Goal: Navigation & Orientation: Find specific page/section

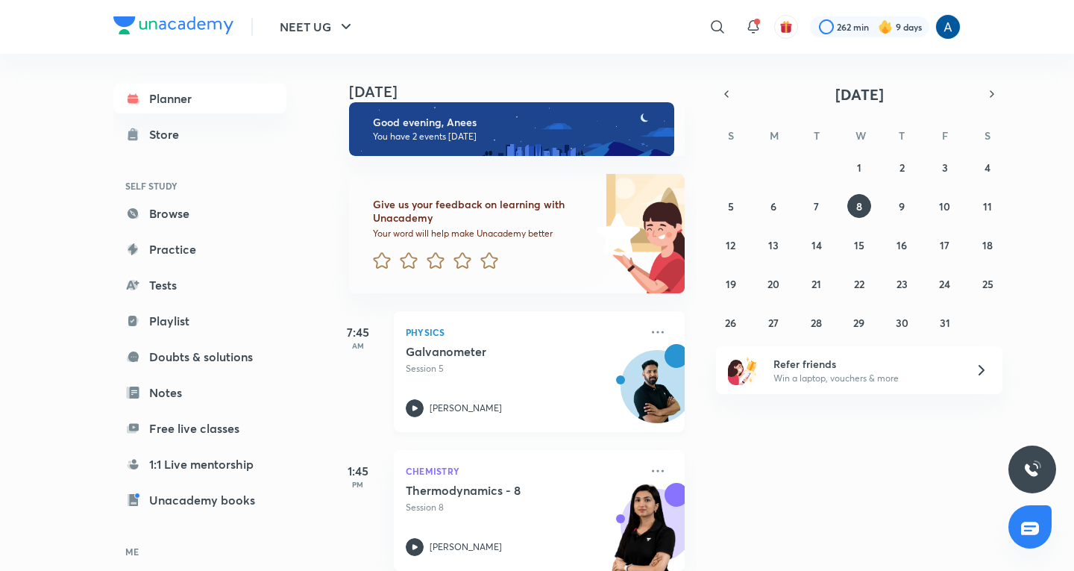
scroll to position [37, 0]
